Goal: Information Seeking & Learning: Learn about a topic

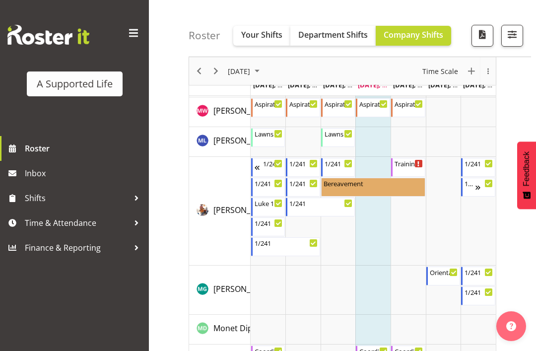
scroll to position [3896, 0]
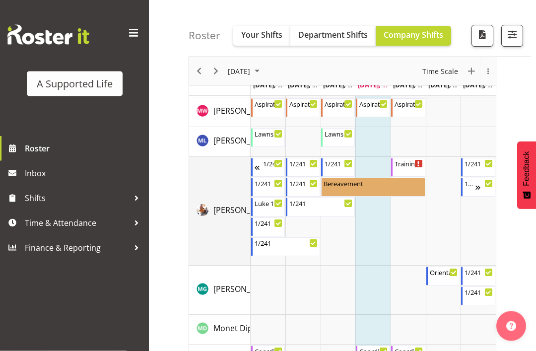
click at [218, 229] on td "[PERSON_NAME] ([PERSON_NAME]) [PERSON_NAME]" at bounding box center [220, 211] width 62 height 109
click at [229, 213] on span "[PERSON_NAME] ([PERSON_NAME]) [PERSON_NAME]" at bounding box center [310, 210] width 194 height 11
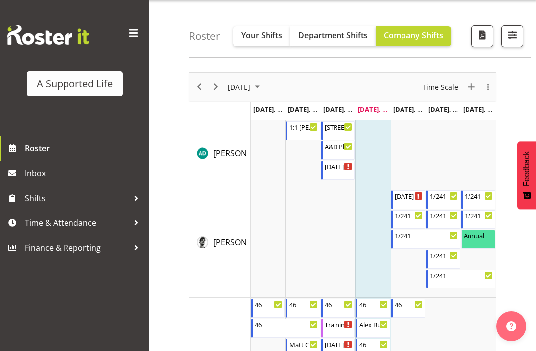
scroll to position [28, 0]
click at [262, 41] on span "Your Shifts" at bounding box center [261, 35] width 41 height 11
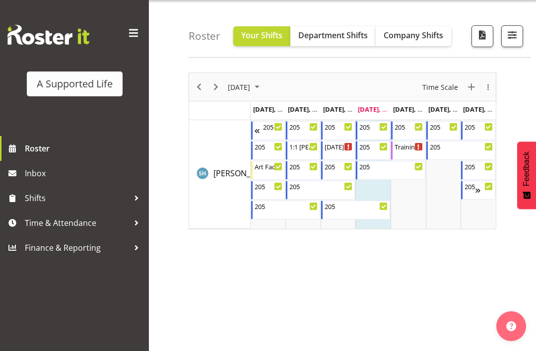
scroll to position [29, 0]
click at [271, 172] on div "Art Facilitator 12:00 PM - 4:30 PM" at bounding box center [269, 169] width 29 height 19
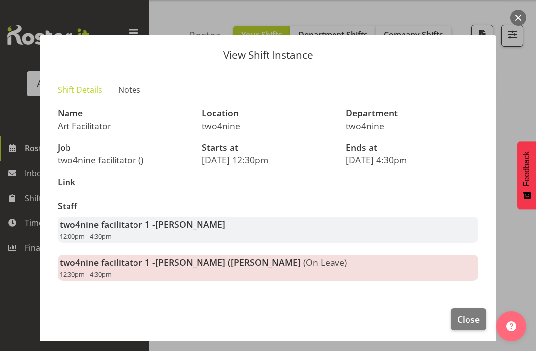
click at [406, 10] on div "View Shift Instance Shift Details Notes Name Art Facilitator Location two4nine …" at bounding box center [268, 175] width 477 height 331
click at [519, 18] on button "button" at bounding box center [518, 18] width 16 height 16
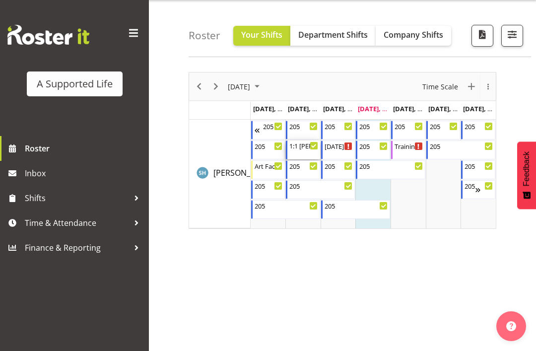
click at [303, 145] on div "1:1 [PERSON_NAME] Support" at bounding box center [303, 145] width 29 height 10
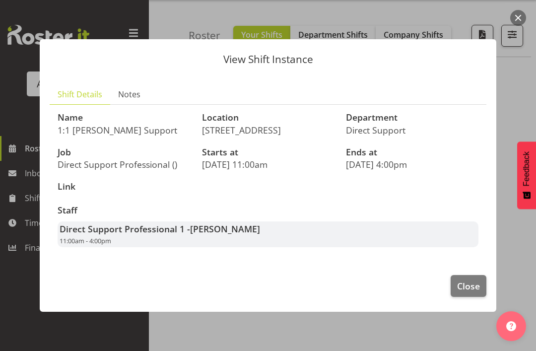
click at [467, 284] on span "Close" at bounding box center [468, 285] width 23 height 13
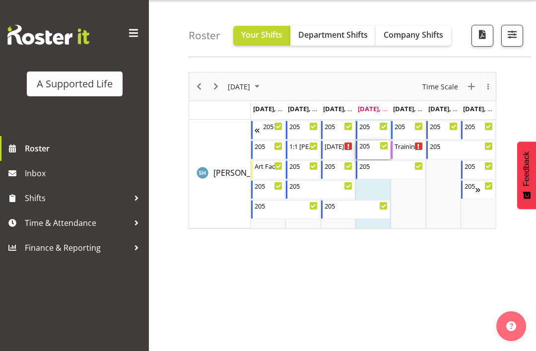
click at [373, 145] on div "205" at bounding box center [373, 145] width 29 height 10
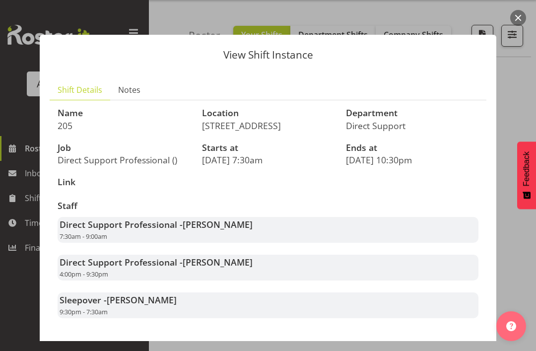
click at [517, 16] on button "button" at bounding box center [518, 18] width 16 height 16
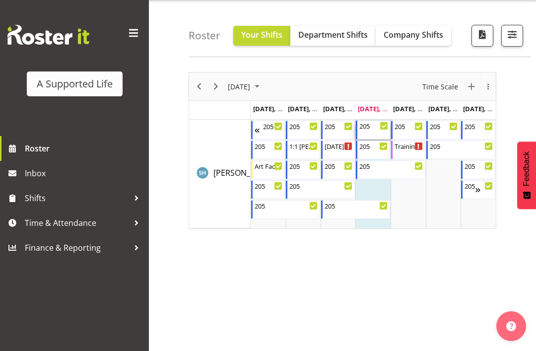
click at [374, 124] on div "205" at bounding box center [373, 126] width 29 height 10
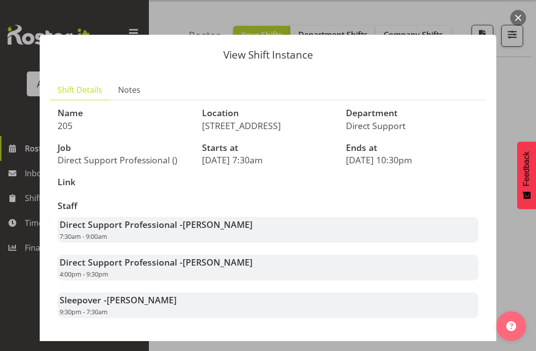
click at [513, 14] on button "button" at bounding box center [518, 18] width 16 height 16
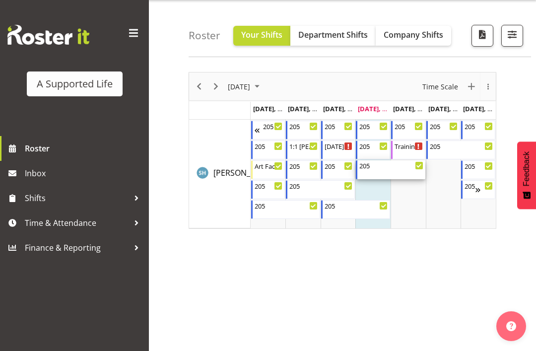
click at [375, 168] on div "205" at bounding box center [391, 165] width 64 height 10
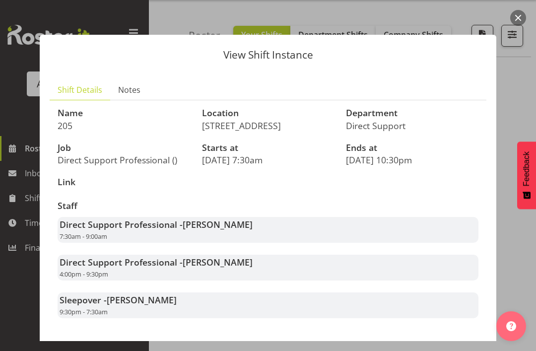
click at [518, 16] on button "button" at bounding box center [518, 18] width 16 height 16
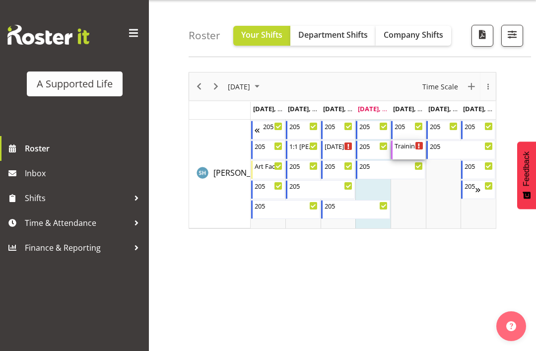
click at [405, 149] on div "Training - Active support" at bounding box center [409, 145] width 29 height 10
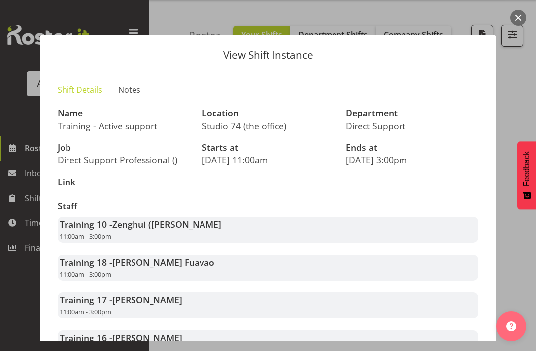
scroll to position [0, 0]
click at [515, 17] on button "button" at bounding box center [518, 18] width 16 height 16
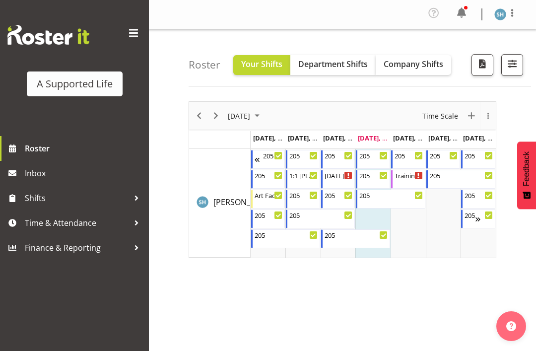
click at [421, 61] on span "Company Shifts" at bounding box center [414, 64] width 60 height 11
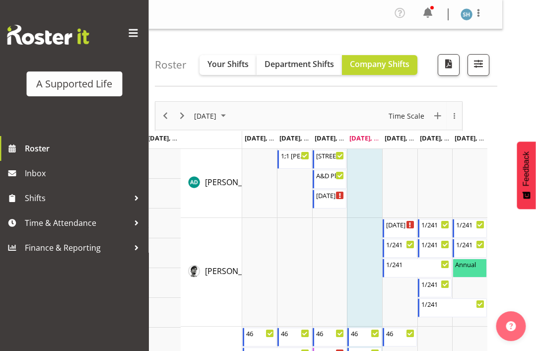
scroll to position [31, 34]
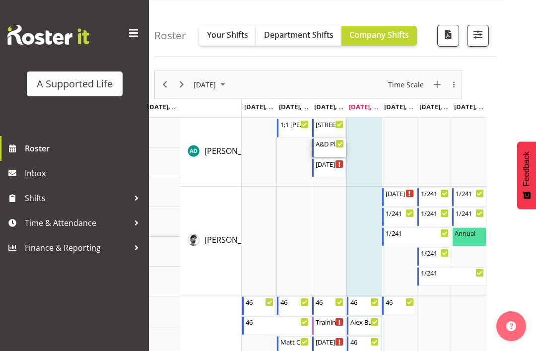
click at [332, 144] on div "A&D Plan" at bounding box center [330, 144] width 29 height 10
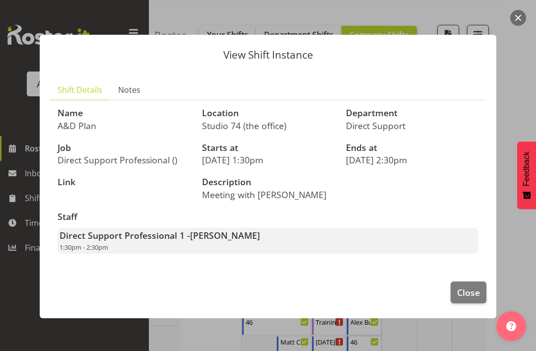
click at [467, 286] on span "Close" at bounding box center [468, 292] width 23 height 13
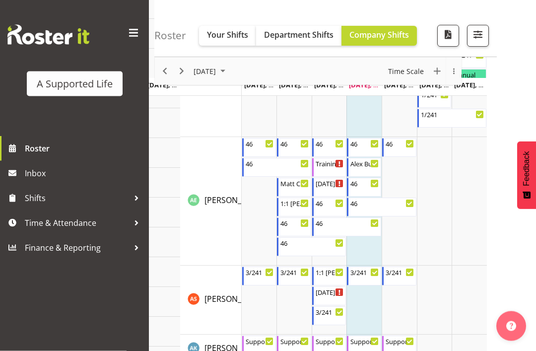
scroll to position [190, 34]
click at [363, 165] on div "Alex Budget Books" at bounding box center [364, 163] width 29 height 10
click at [365, 166] on div "Alex Budget Books" at bounding box center [364, 163] width 29 height 10
click at [359, 186] on div "46" at bounding box center [364, 183] width 29 height 10
click at [360, 164] on div "Alex Budget Books" at bounding box center [364, 163] width 29 height 10
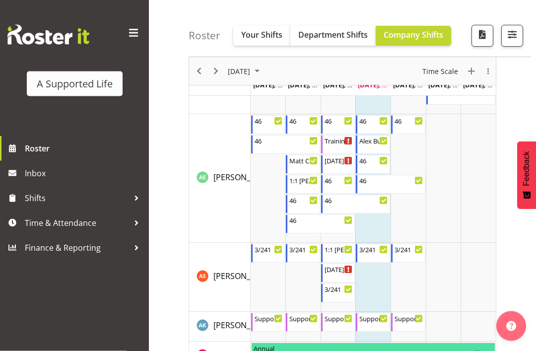
scroll to position [208, 0]
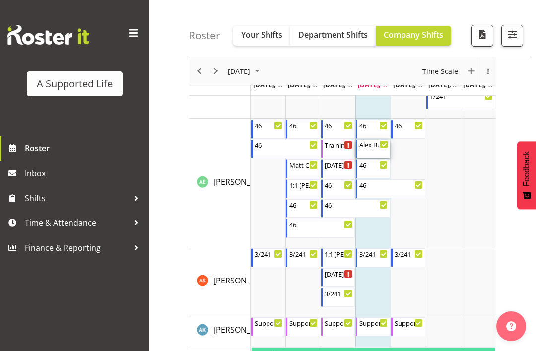
click at [373, 145] on div "Alex Budget Books" at bounding box center [373, 144] width 29 height 10
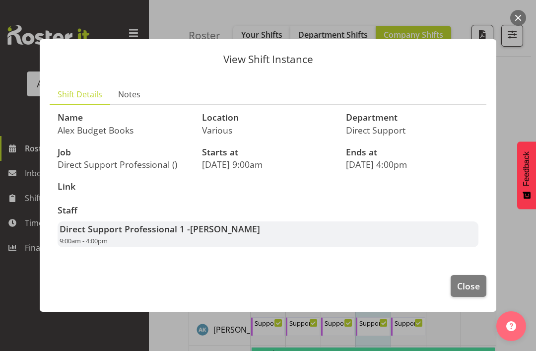
click at [469, 292] on span "Close" at bounding box center [468, 285] width 23 height 13
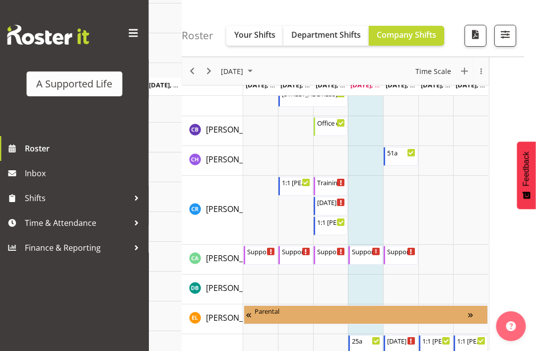
scroll to position [1575, 3]
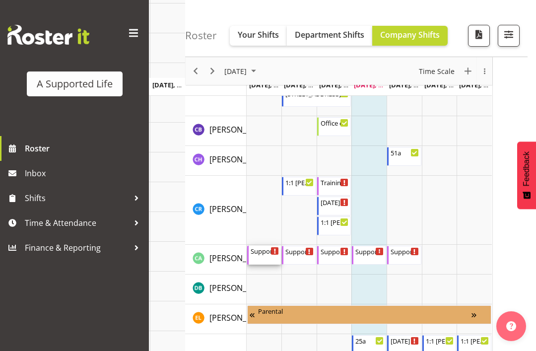
click at [272, 251] on div "Timeline Week of August 28, 2025" at bounding box center [274, 250] width 7 height 7
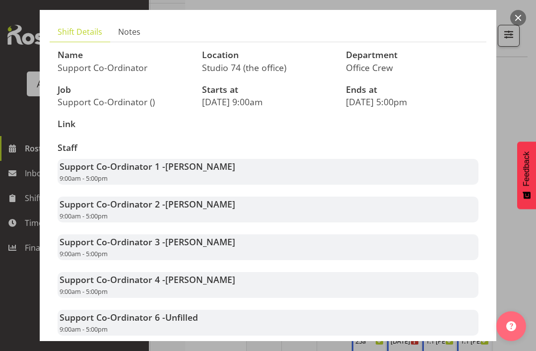
scroll to position [57, 0]
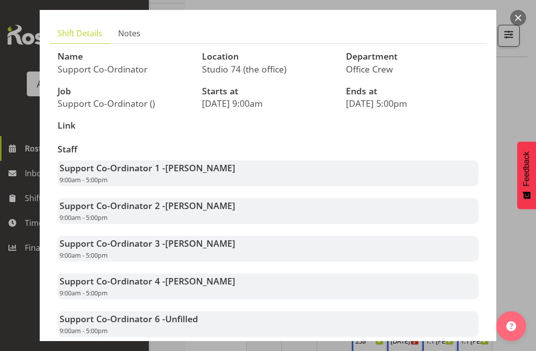
click at [518, 18] on button "button" at bounding box center [518, 18] width 16 height 16
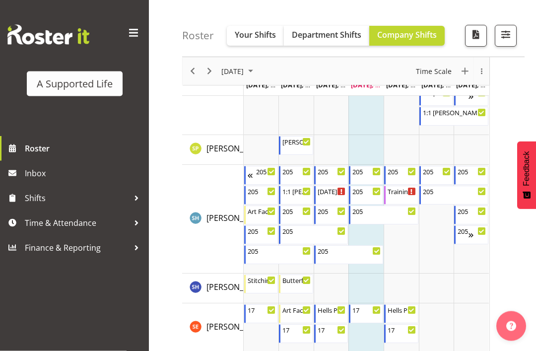
scroll to position [4763, 6]
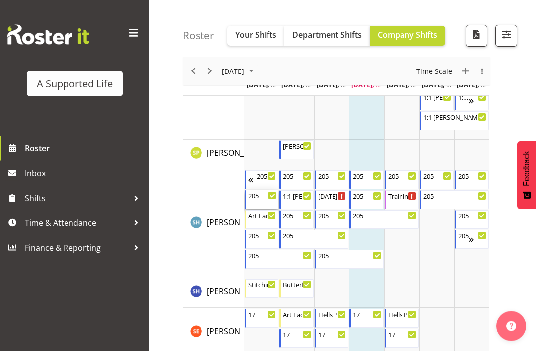
click at [257, 193] on div "205" at bounding box center [262, 196] width 29 height 10
click at [368, 215] on div "205" at bounding box center [385, 215] width 64 height 10
click at [361, 196] on div "205" at bounding box center [367, 195] width 29 height 10
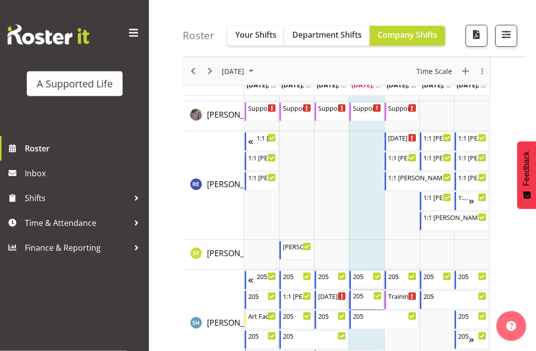
scroll to position [4651, 6]
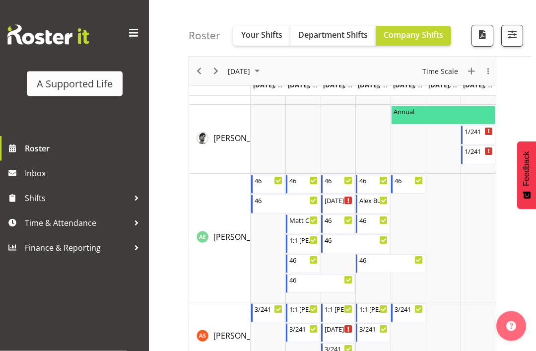
scroll to position [70, 0]
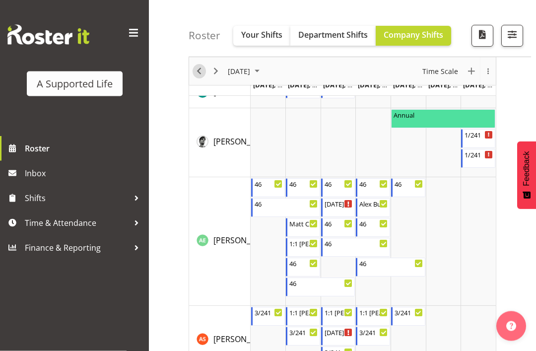
click at [199, 67] on span "Previous" at bounding box center [199, 71] width 12 height 12
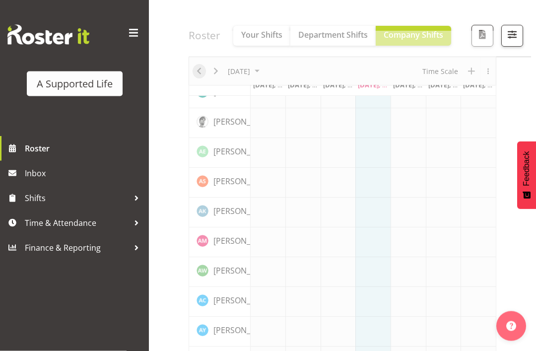
scroll to position [70, 0]
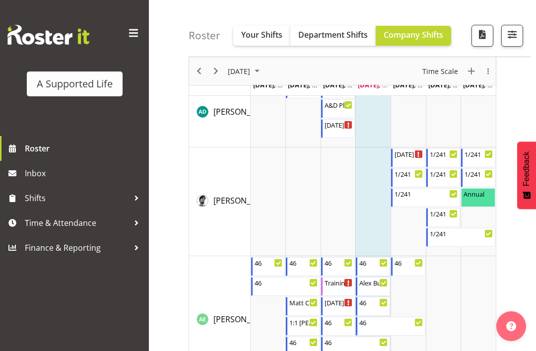
click at [256, 39] on span "Your Shifts" at bounding box center [261, 34] width 41 height 11
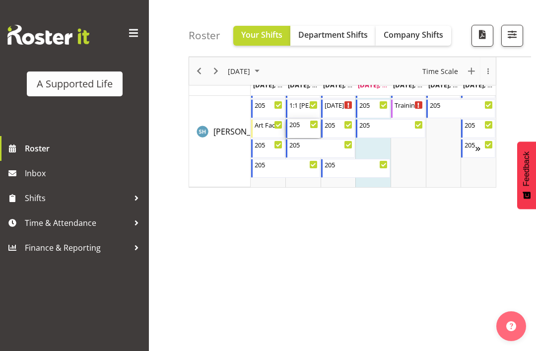
click at [303, 125] on div "205" at bounding box center [303, 124] width 29 height 10
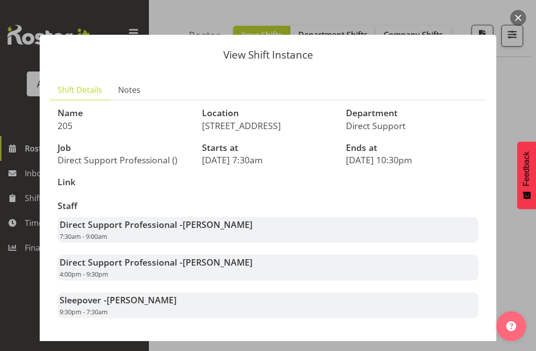
click at [514, 13] on button "button" at bounding box center [518, 18] width 16 height 16
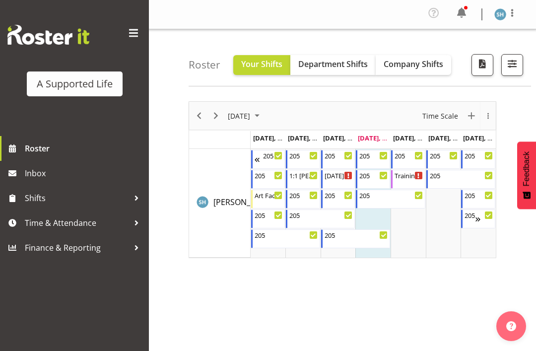
click at [513, 62] on span "button" at bounding box center [512, 63] width 13 height 13
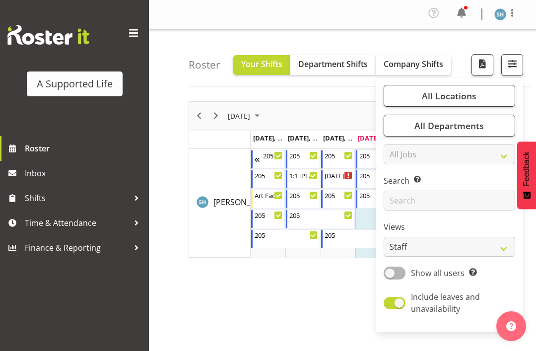
click at [264, 268] on div "[DATE] New Event [DATE] Time Scale Day Week Fortnight Month calendar Month Agen…" at bounding box center [363, 292] width 348 height 397
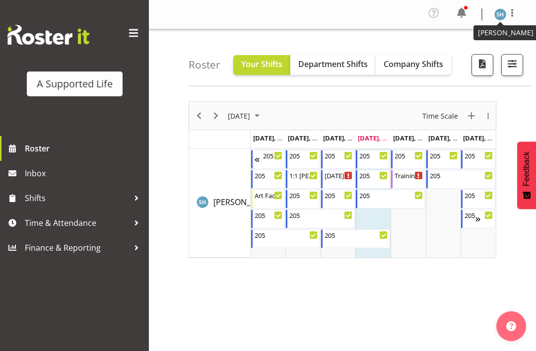
click at [506, 14] on img at bounding box center [500, 14] width 12 height 12
click at [458, 56] on link "Log Out" at bounding box center [470, 55] width 95 height 18
